Goal: Task Accomplishment & Management: Manage account settings

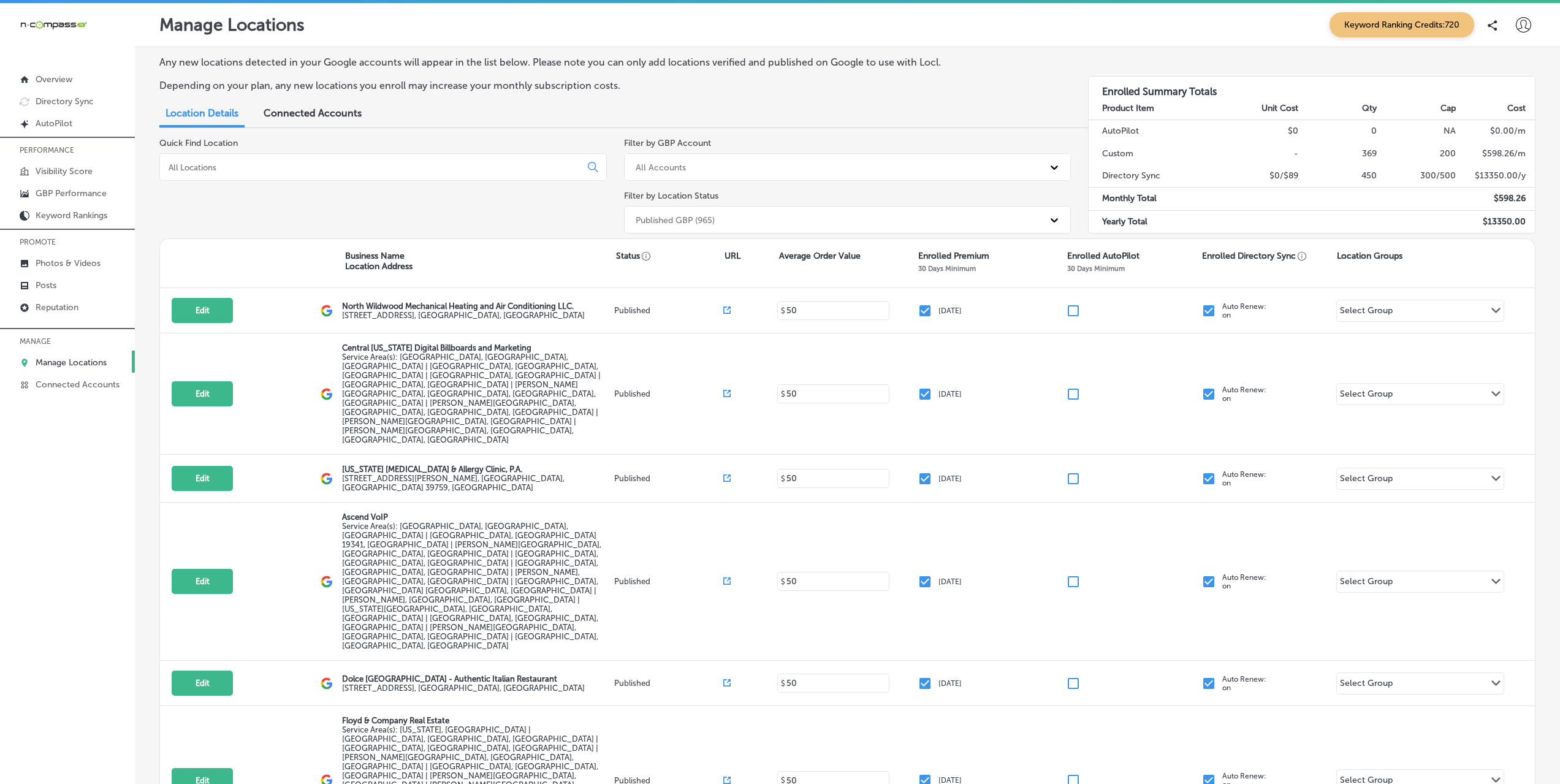
click at [289, 160] on div at bounding box center [383, 167] width 448 height 28
click at [289, 164] on input at bounding box center [373, 167] width 411 height 11
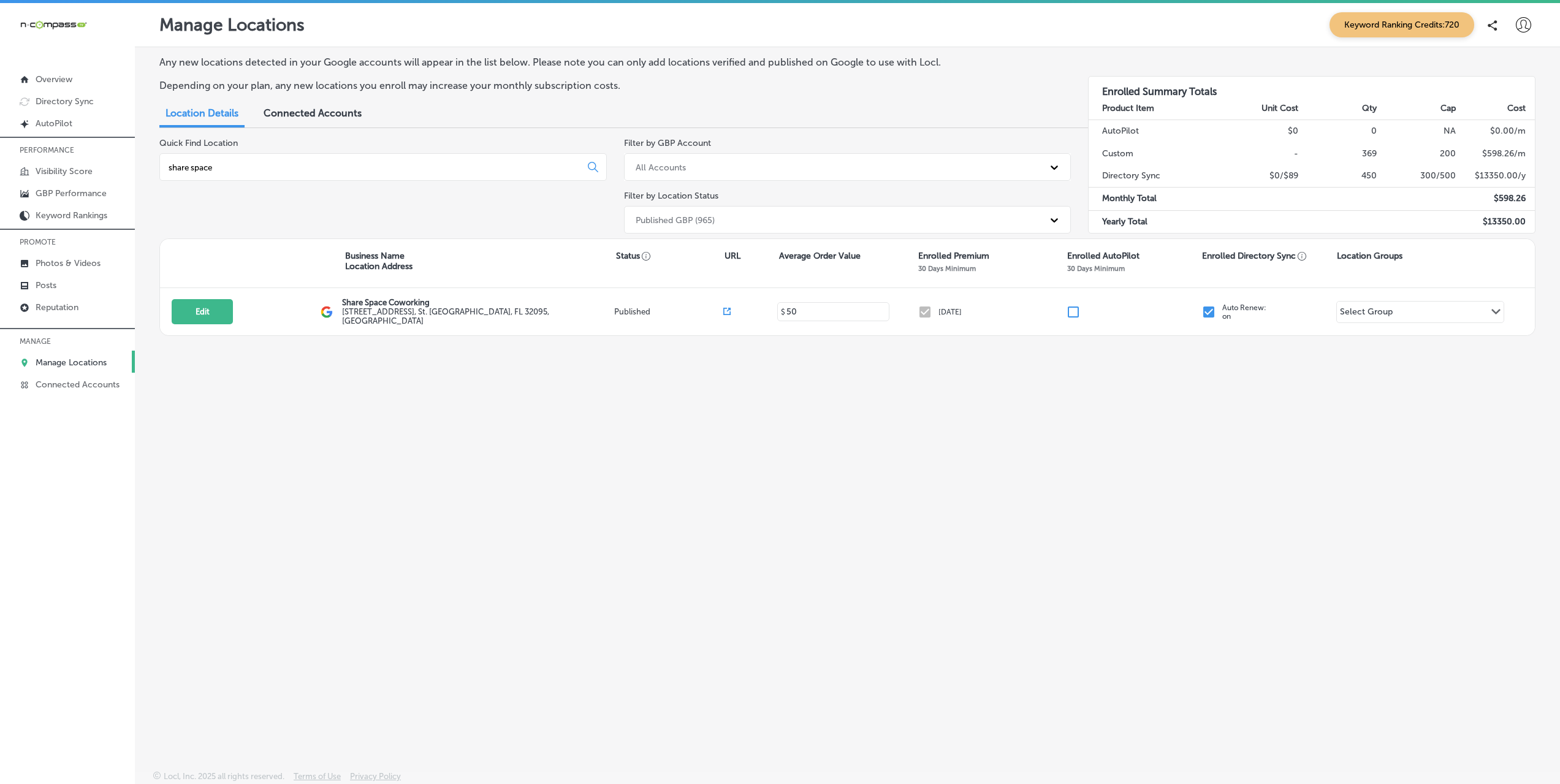
type input "share space"
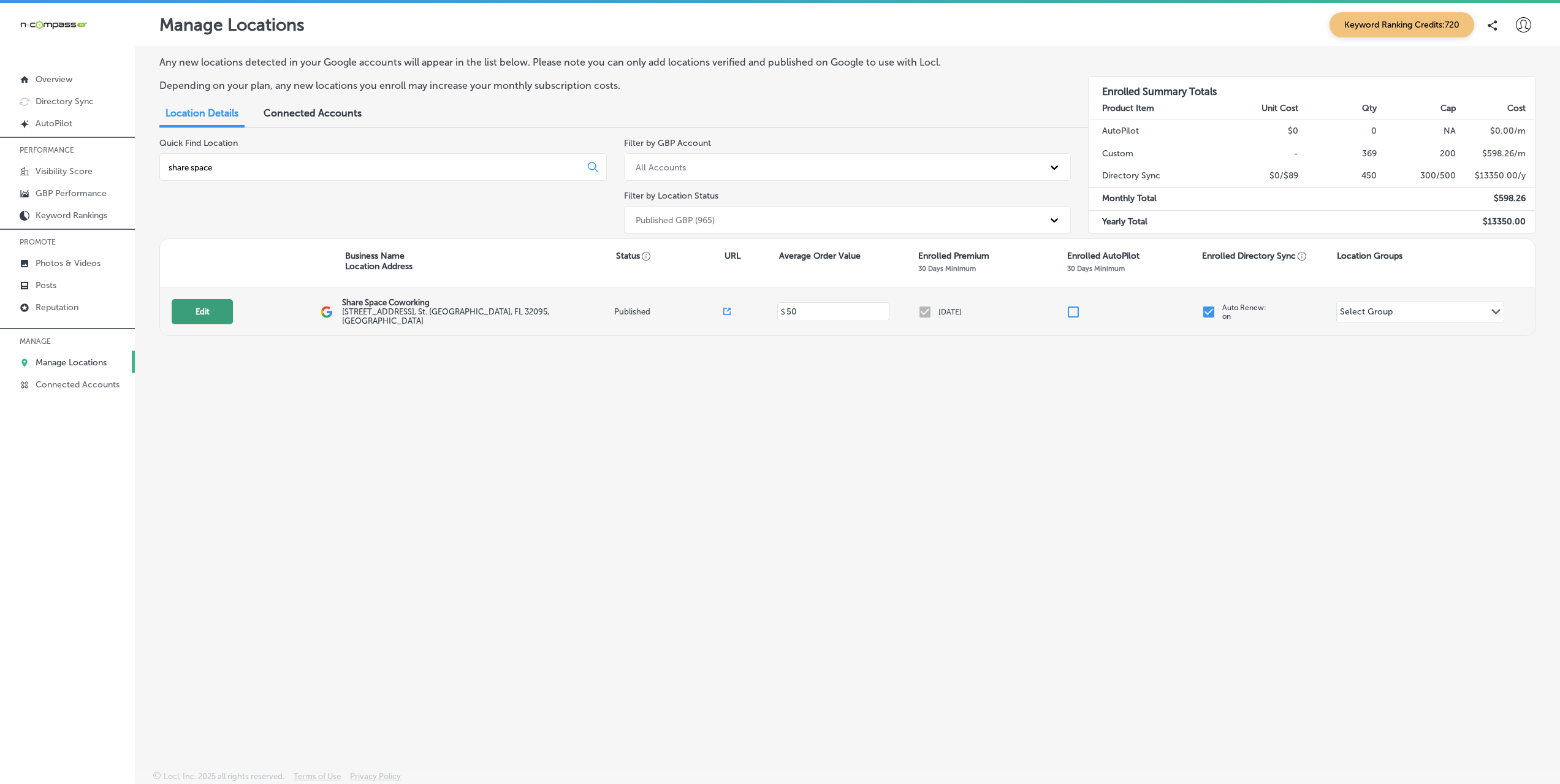
click at [211, 305] on button "Edit" at bounding box center [203, 312] width 62 height 25
select select "US"
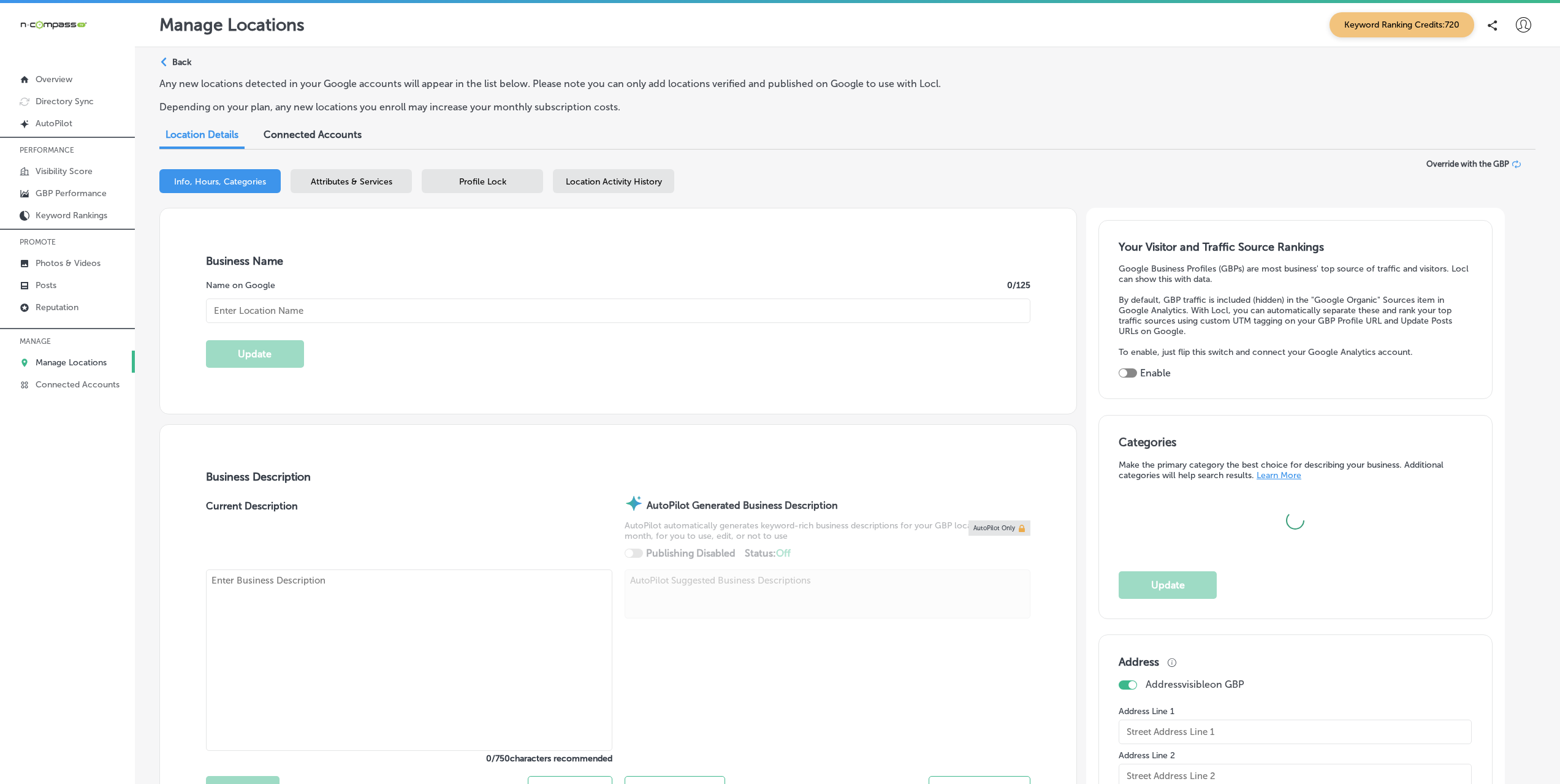
type input "Share Space Coworking"
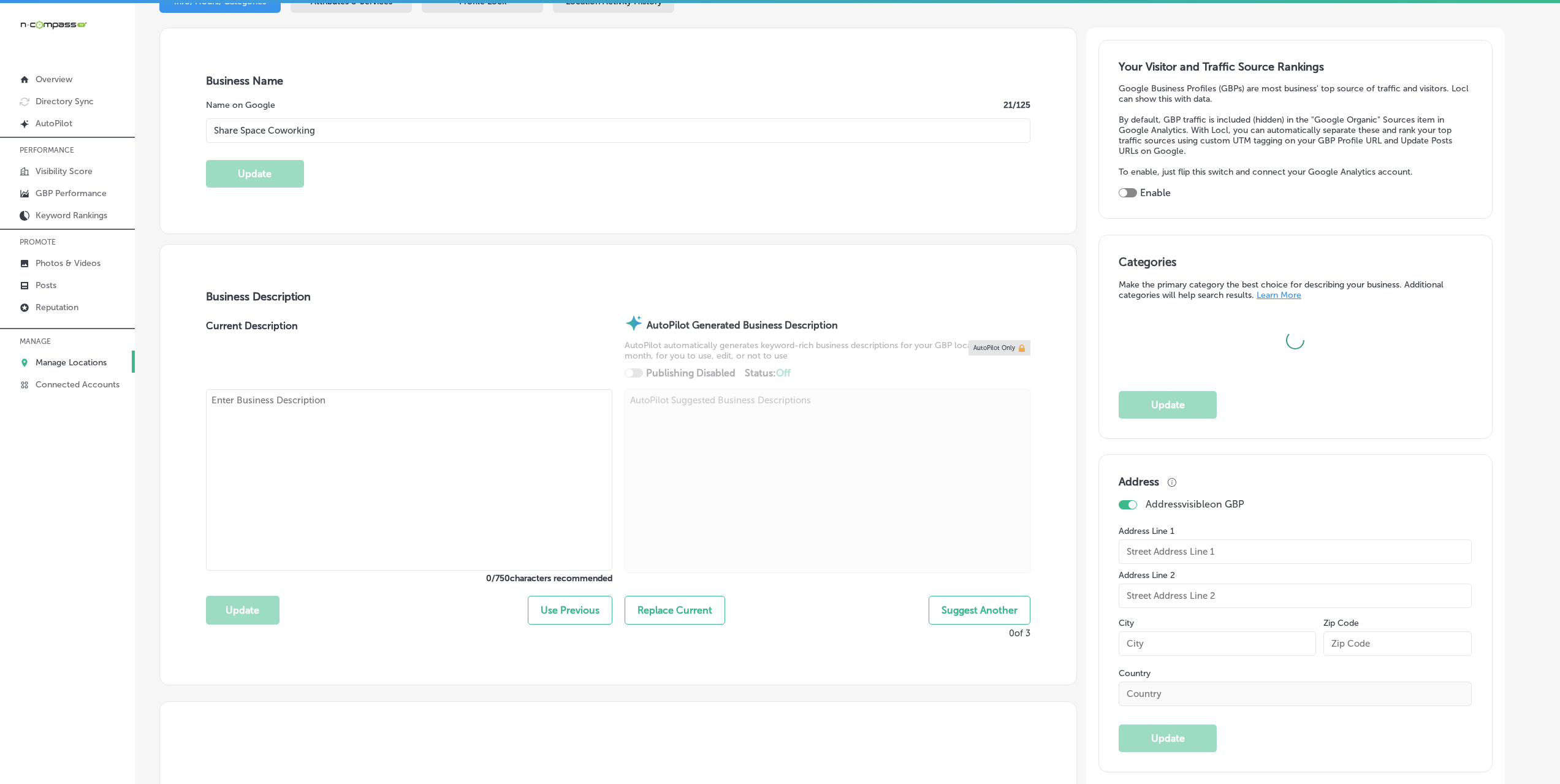
scroll to position [184, 0]
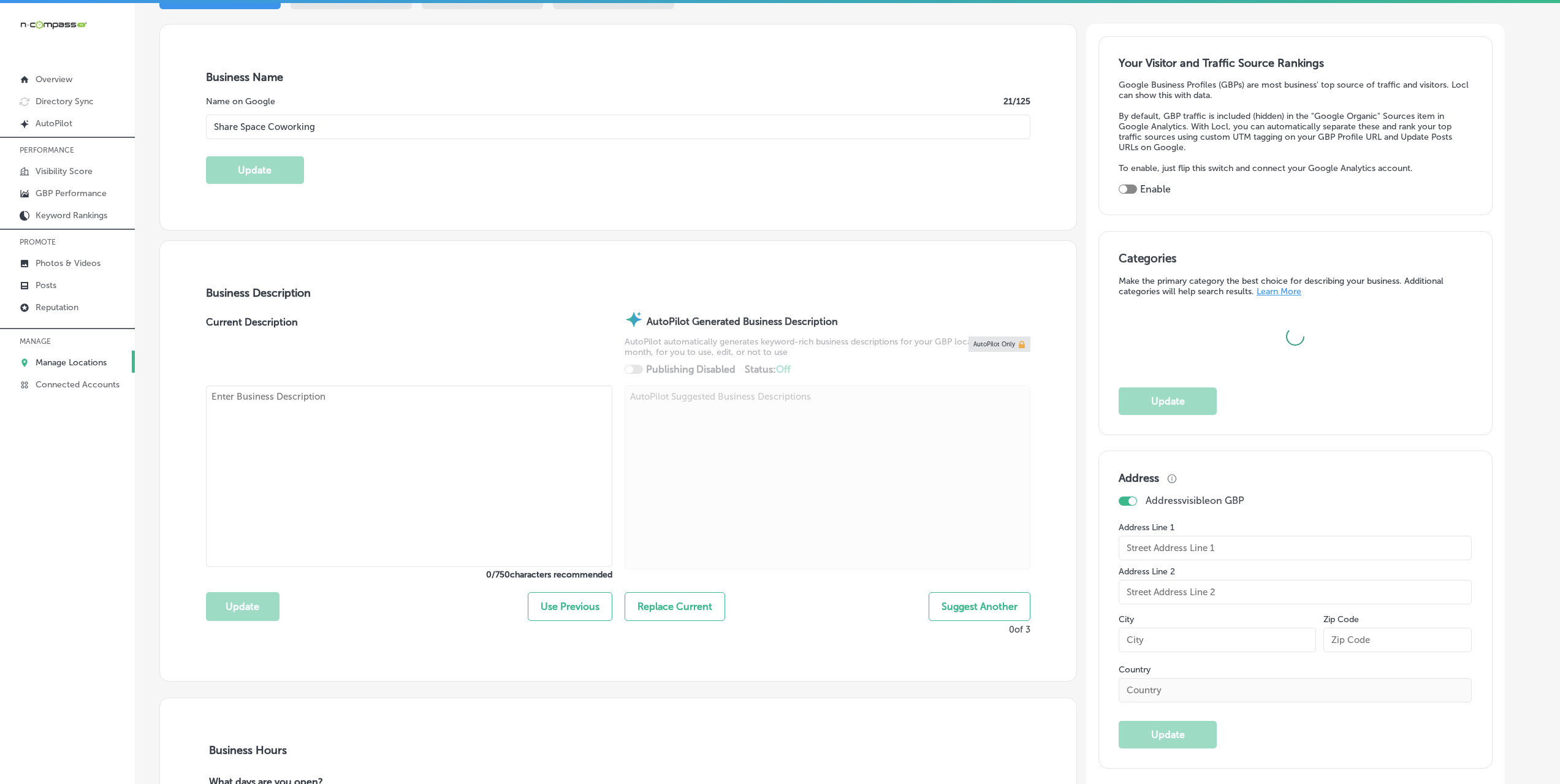
type input "[STREET_ADDRESS]"
type input "St. [GEOGRAPHIC_DATA]"
type input "32095"
type input "US"
type input "[URL][DOMAIN_NAME]"
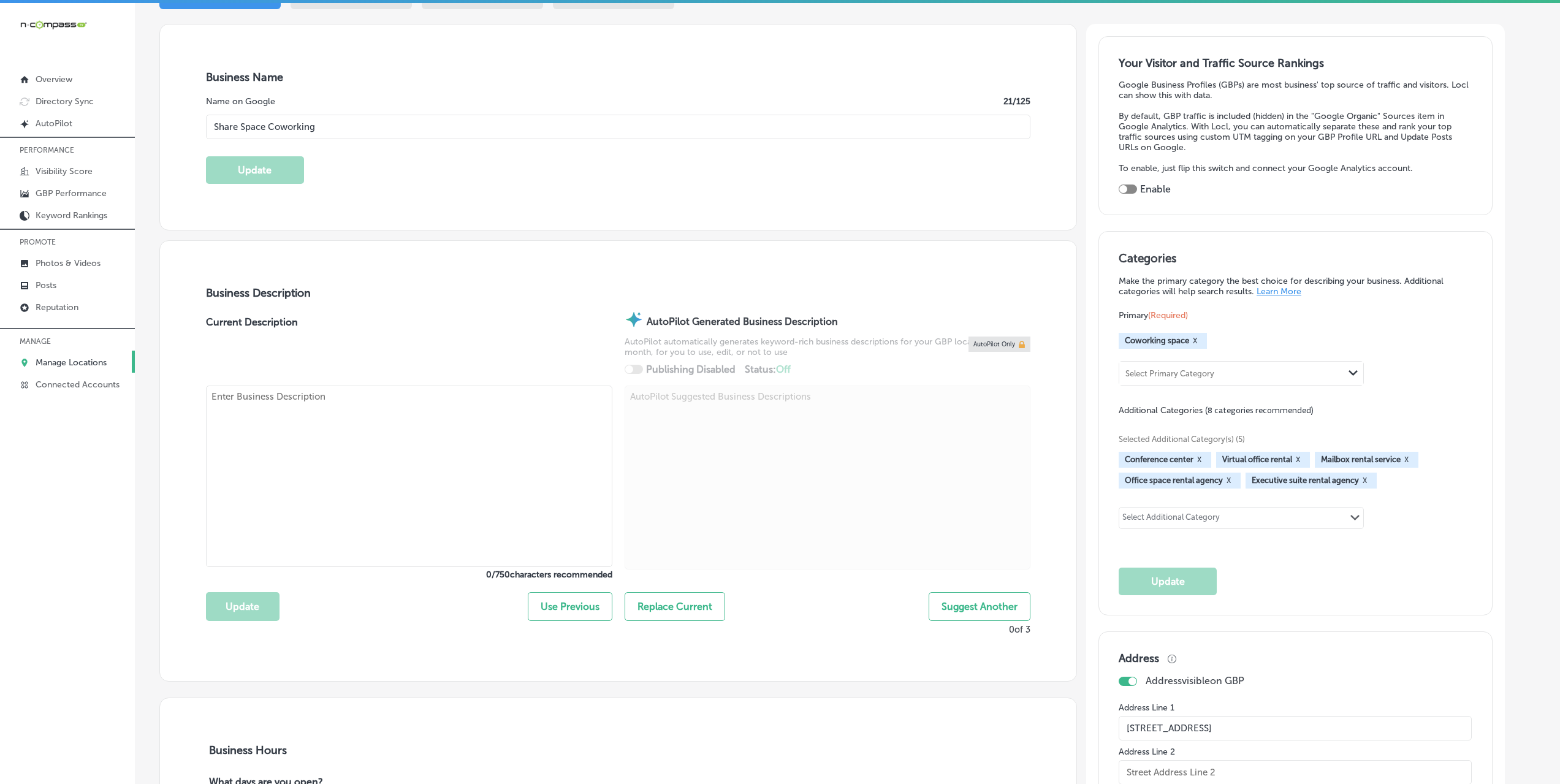
type textarea "Share Space Coworking is a family-owned and operated workspace in [GEOGRAPHIC_D…"
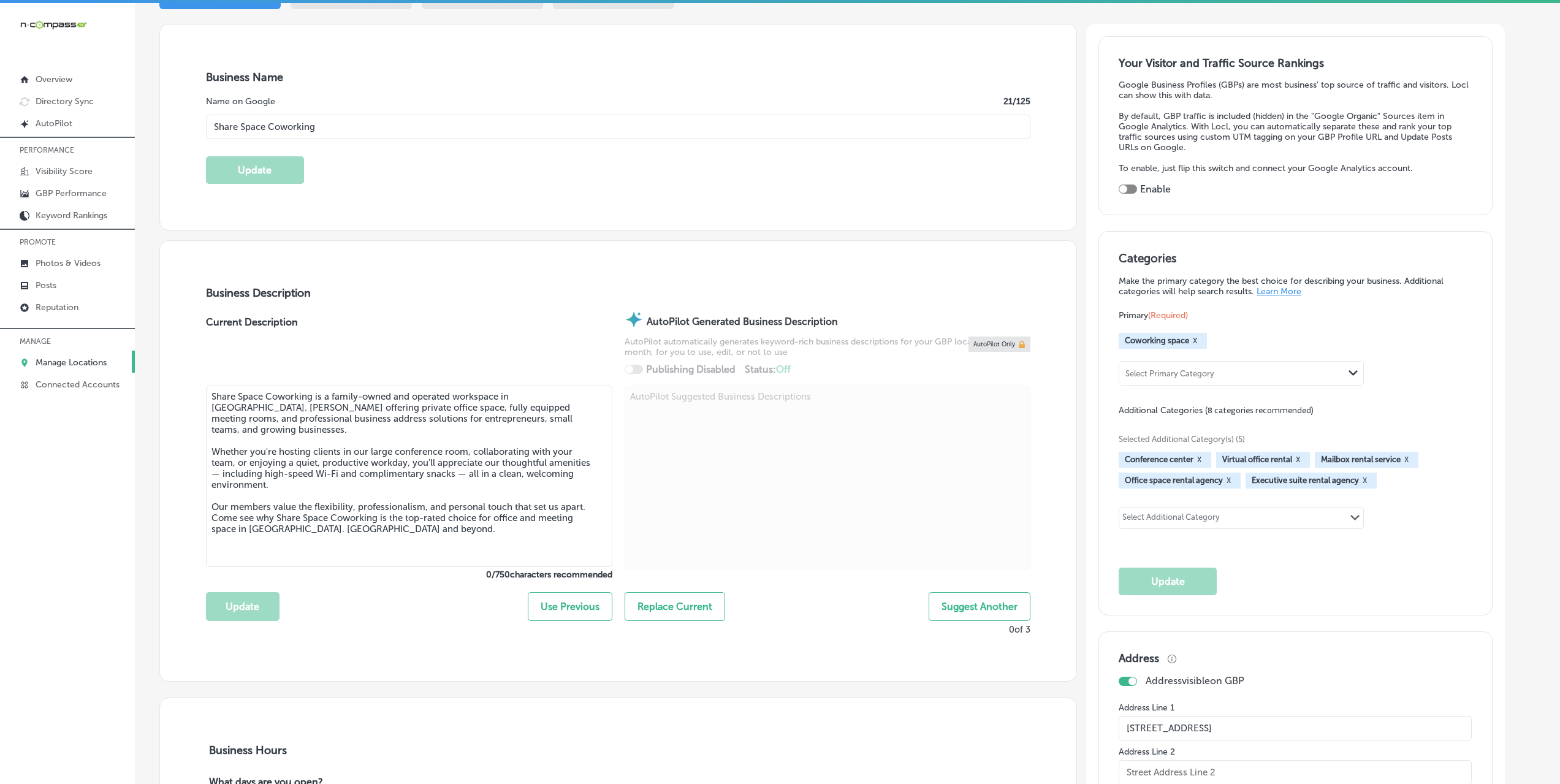
type input "[PHONE_NUMBER]"
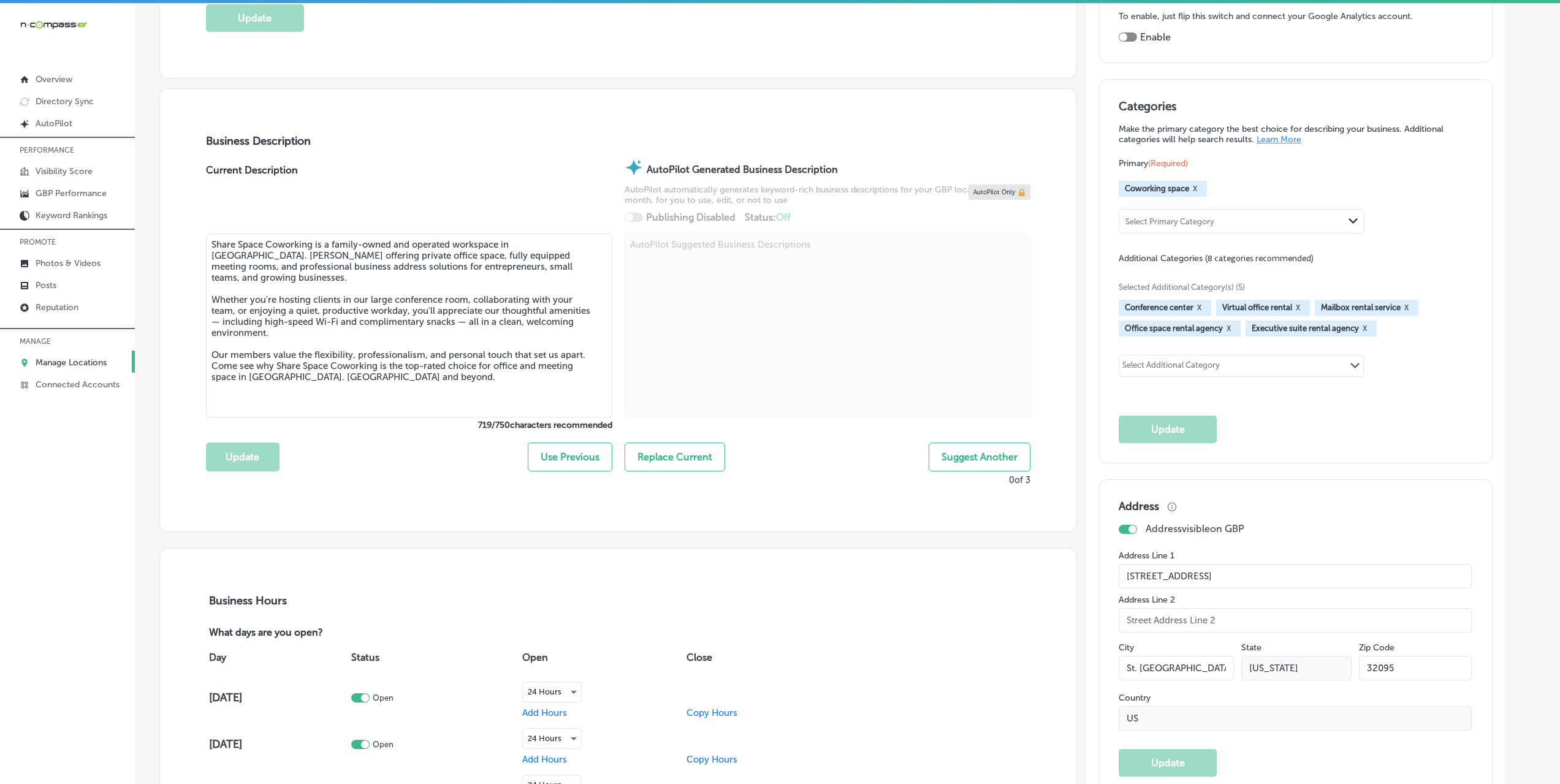
scroll to position [307, 0]
